Goal: Information Seeking & Learning: Learn about a topic

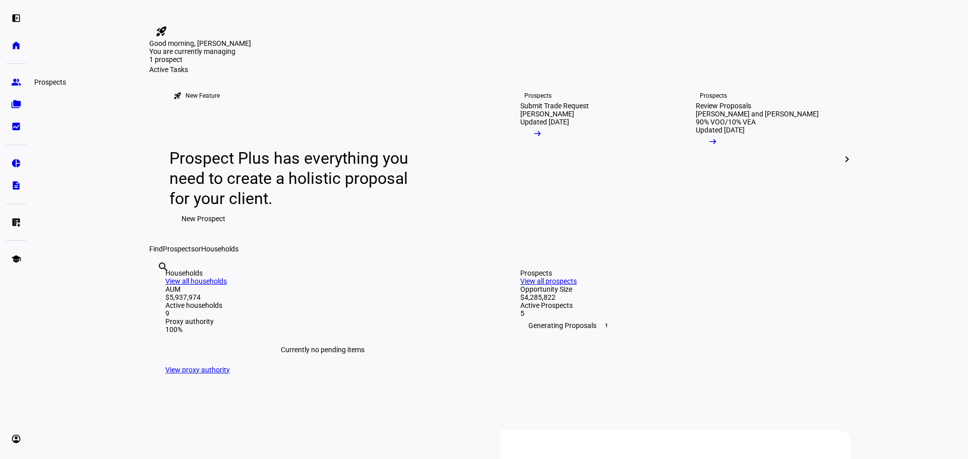
click at [22, 83] on link "group Prospects" at bounding box center [16, 82] width 20 height 20
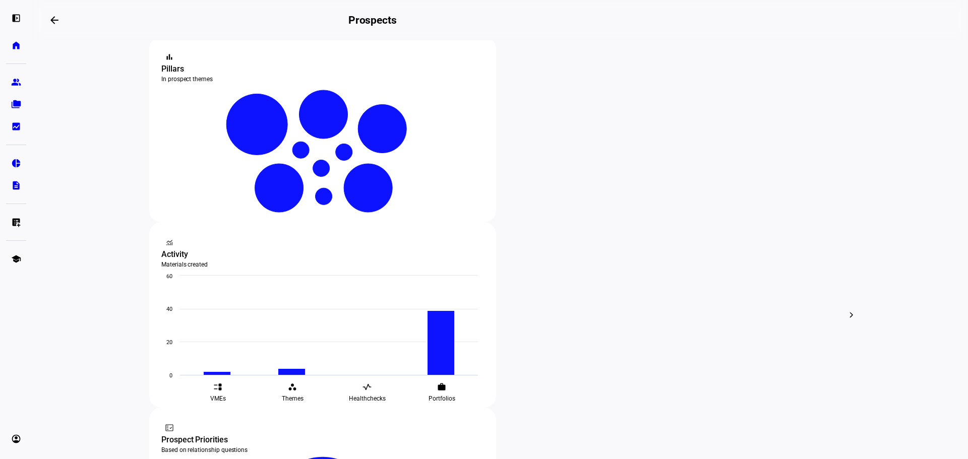
scroll to position [202, 0]
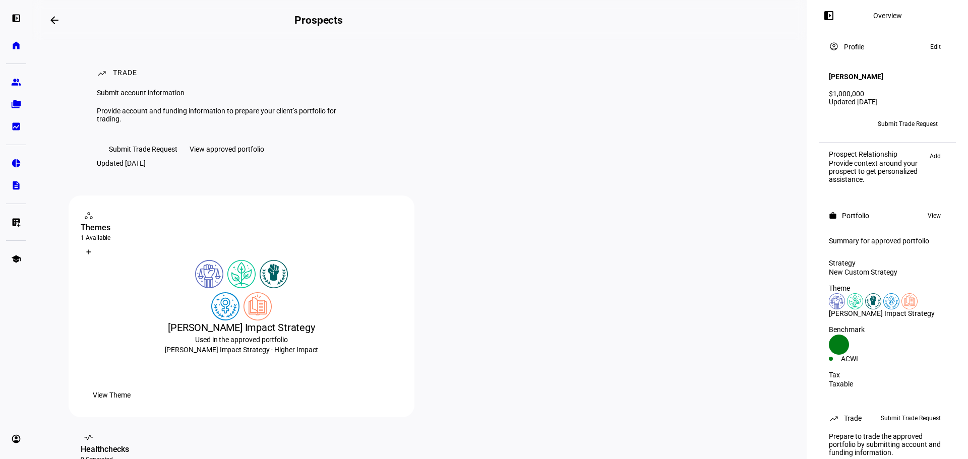
click at [251, 153] on div "View approved portfolio" at bounding box center [227, 149] width 75 height 8
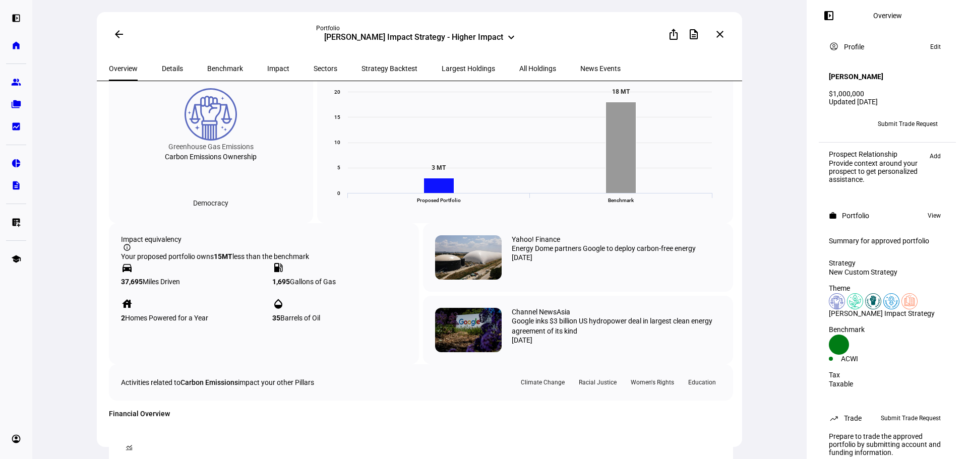
scroll to position [403, 0]
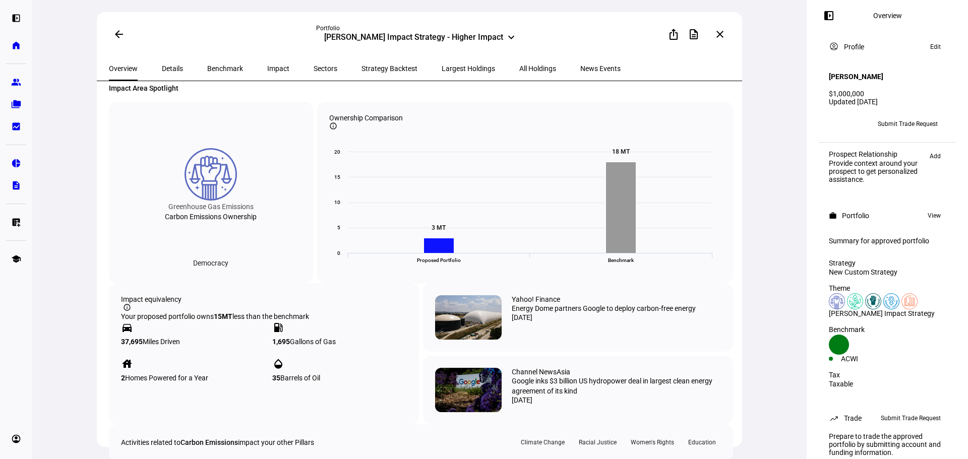
click at [162, 67] on span "Details" at bounding box center [172, 68] width 21 height 7
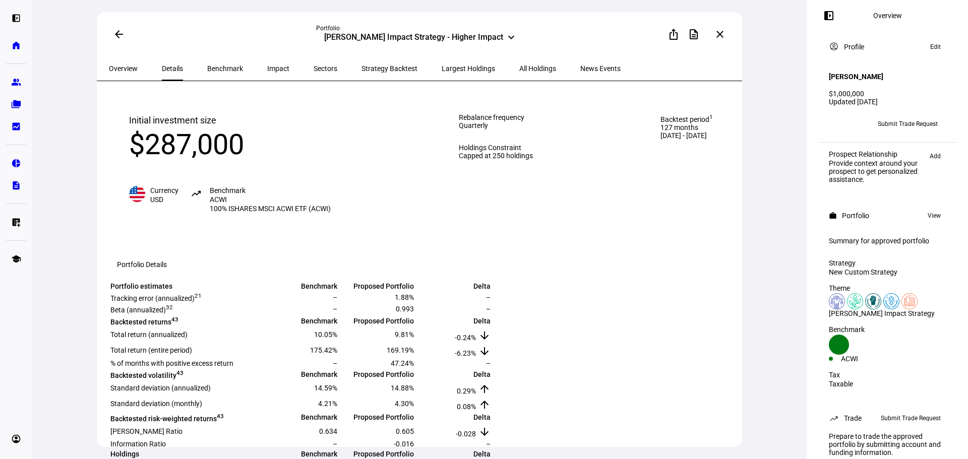
click at [505, 37] on mat-icon "keyboard_arrow_down" at bounding box center [511, 37] width 12 height 12
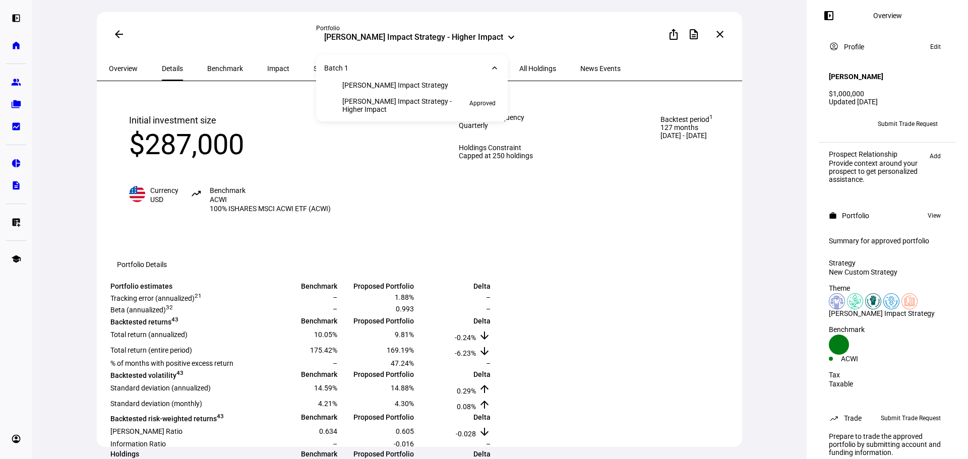
click at [583, 36] on div "ios_share description more_vert close" at bounding box center [626, 34] width 207 height 20
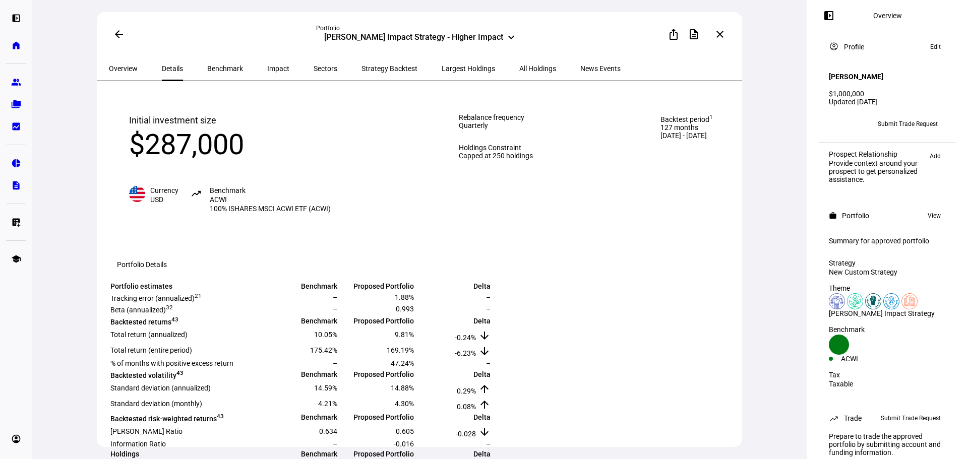
click at [114, 31] on mat-icon "arrow_back" at bounding box center [119, 34] width 12 height 12
